Goal: Check status: Check status

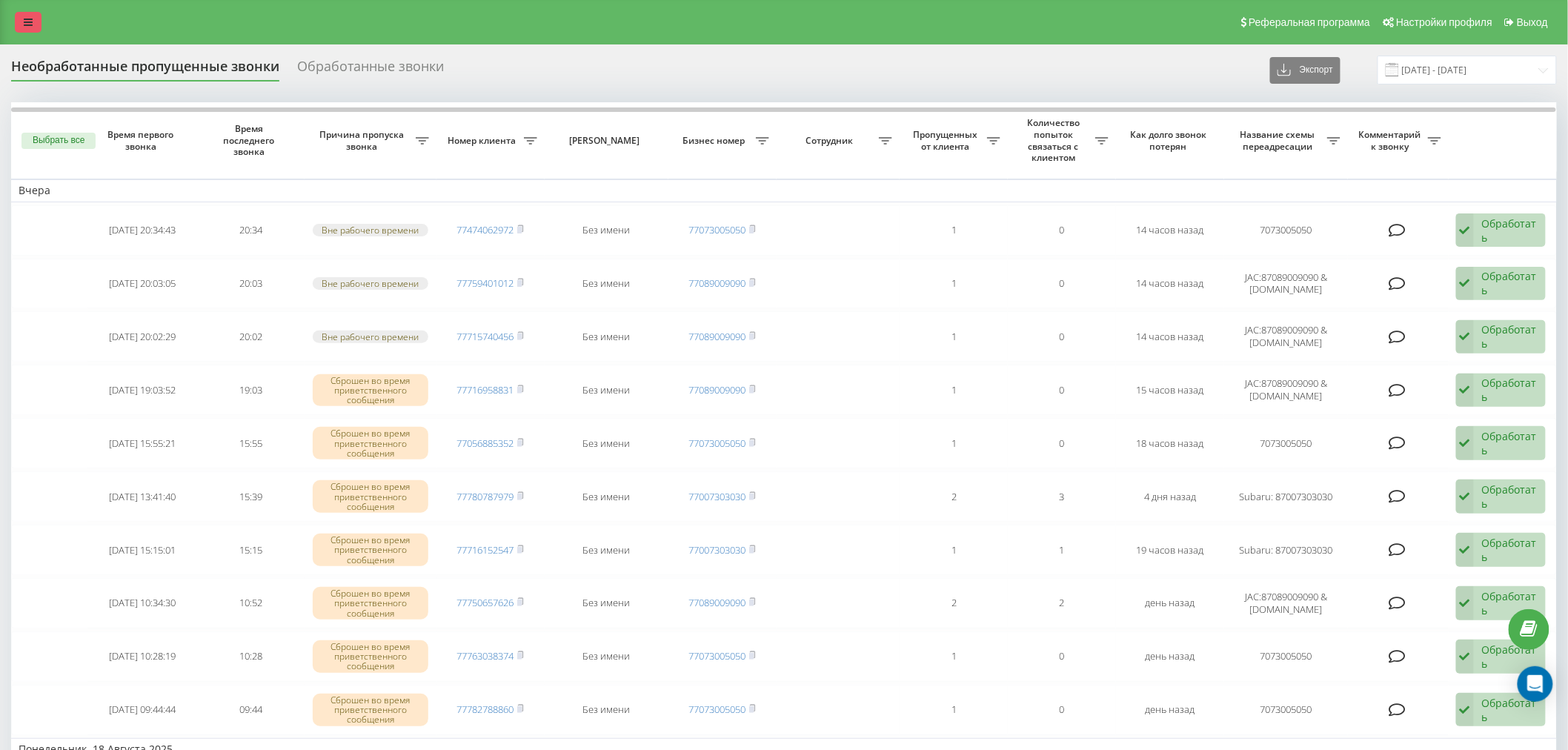
click at [19, 25] on link at bounding box center [28, 22] width 27 height 21
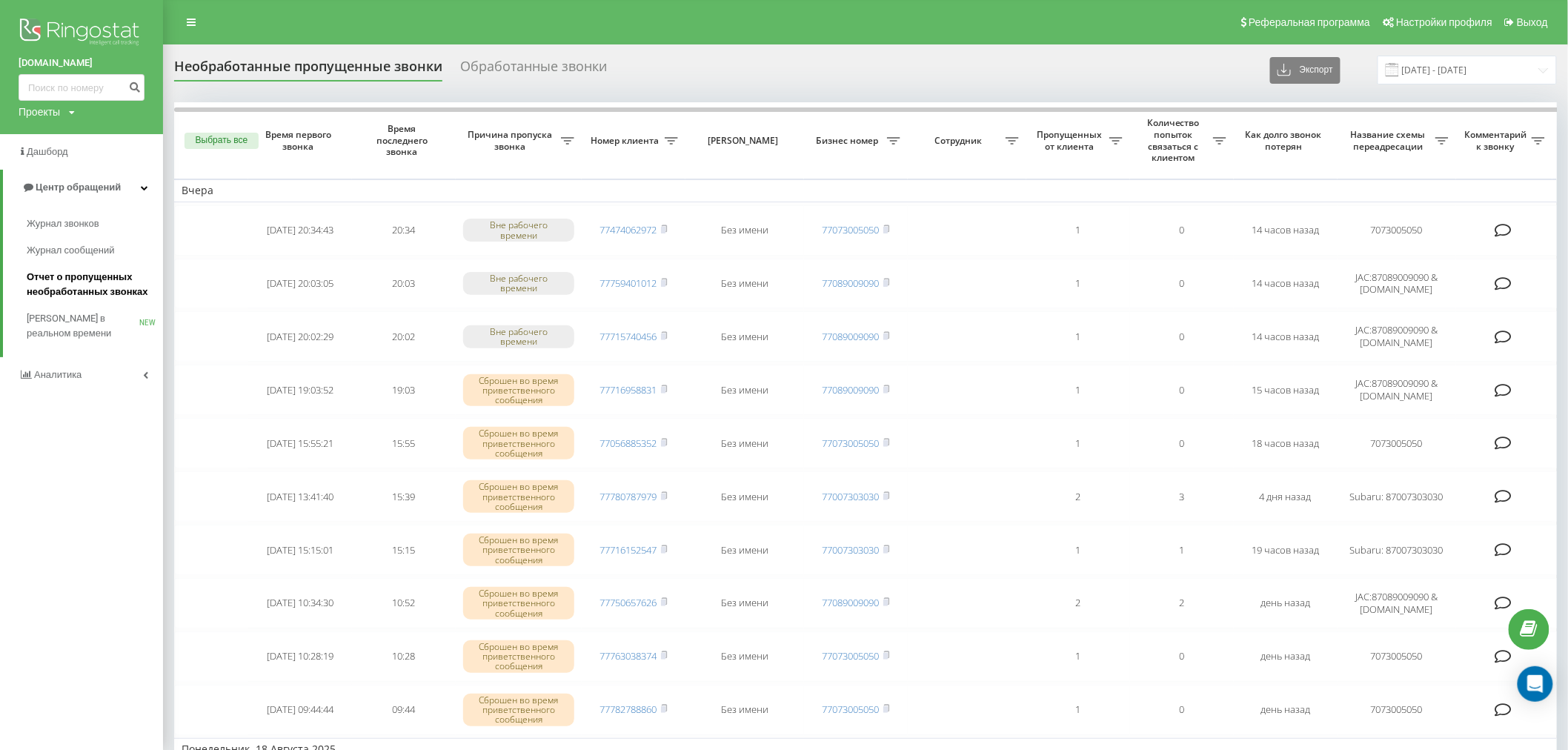
click at [84, 290] on span "Отчет о пропущенных необработанных звонках" at bounding box center [91, 284] width 129 height 29
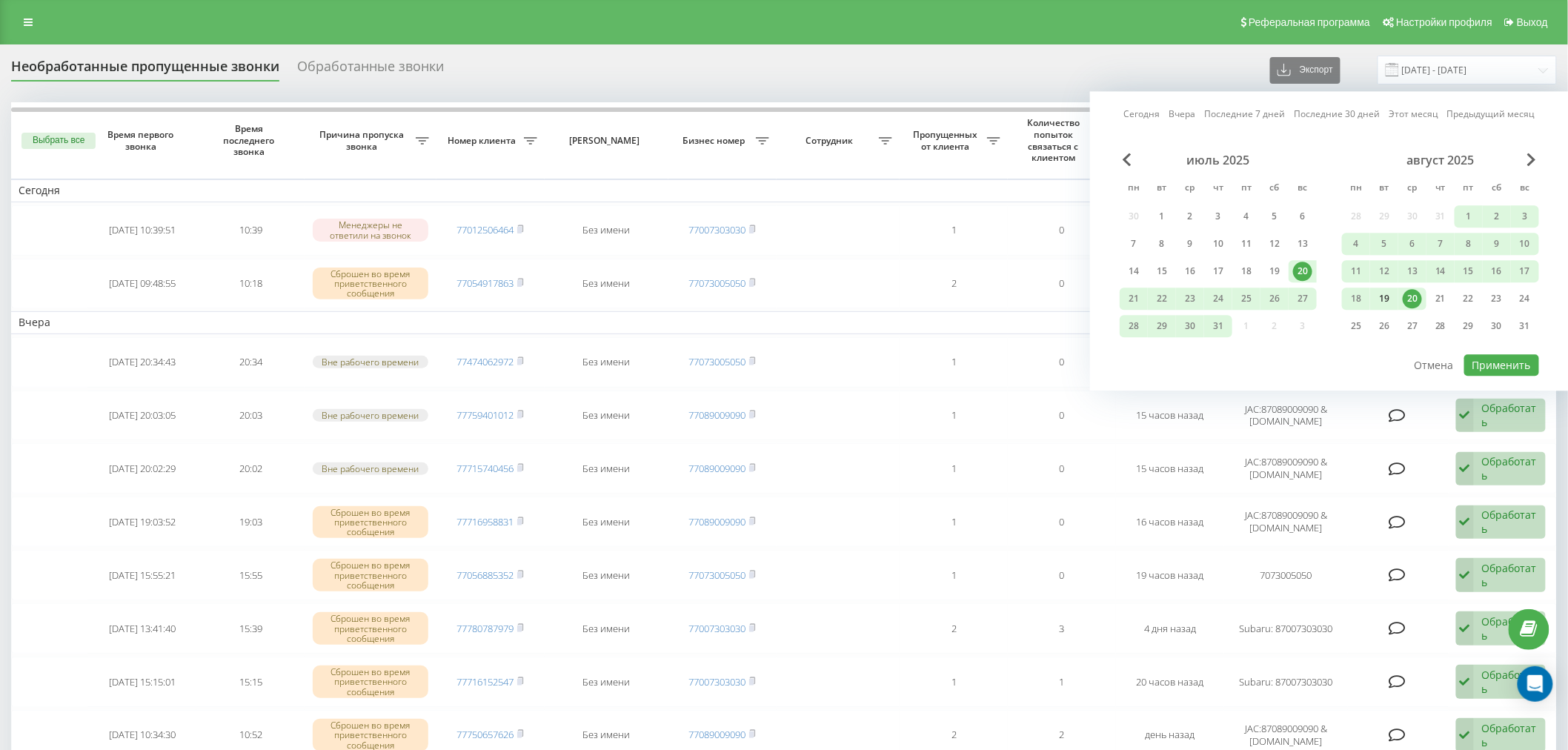
click at [1388, 295] on div "19" at bounding box center [1384, 298] width 19 height 19
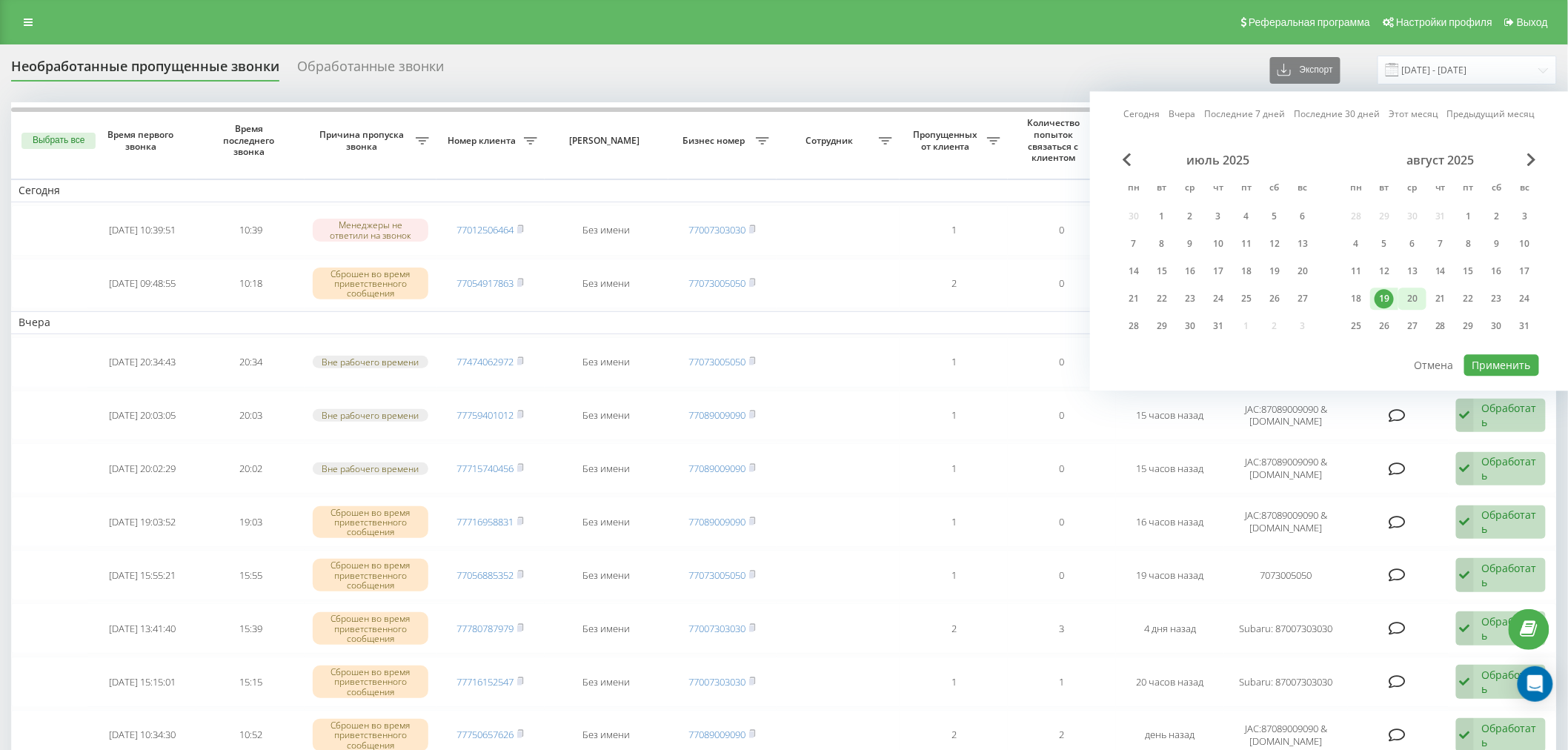
click at [1418, 297] on div "20" at bounding box center [1412, 298] width 19 height 19
click at [1501, 365] on button "Применить" at bounding box center [1502, 365] width 75 height 22
type input "[DATE] - [DATE]"
